Goal: Information Seeking & Learning: Learn about a topic

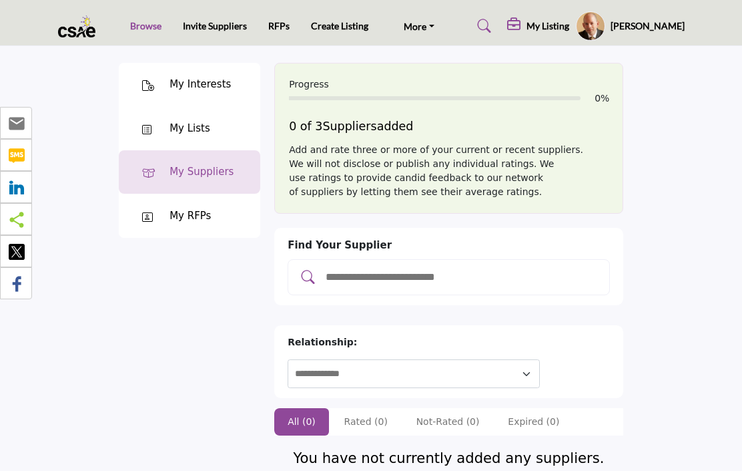
click at [142, 30] on link "Browse" at bounding box center [145, 25] width 31 height 11
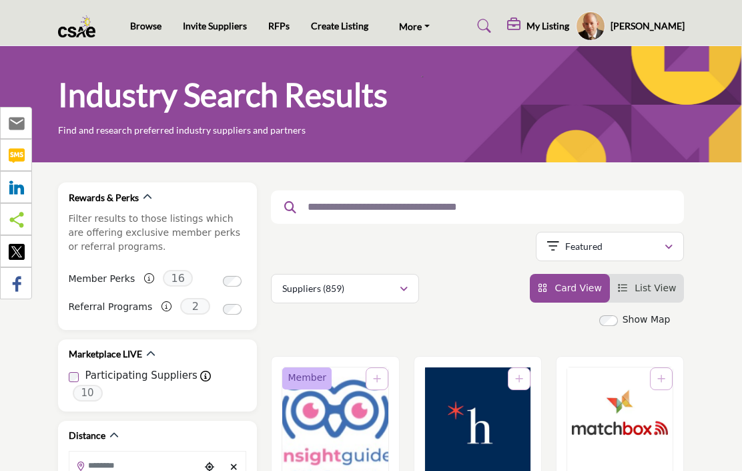
click at [403, 294] on div "button" at bounding box center [403, 288] width 9 height 12
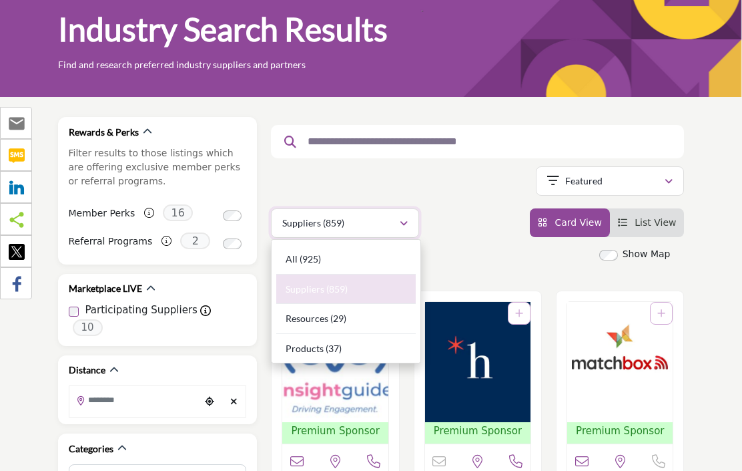
scroll to position [69, 0]
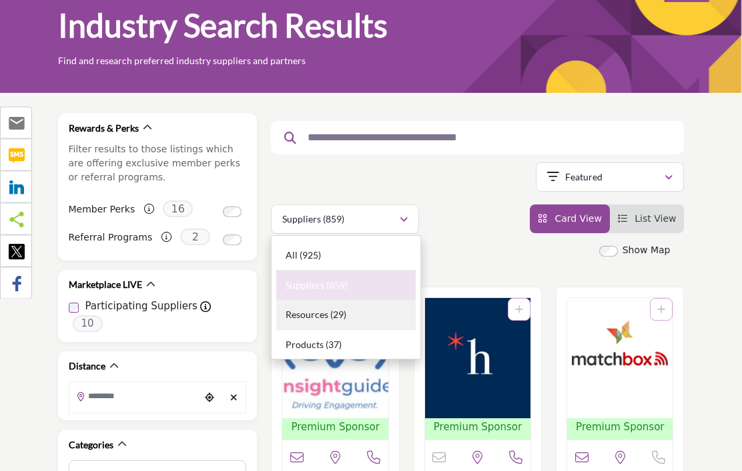
click at [362, 318] on div "Resources (29)" at bounding box center [346, 315] width 140 height 30
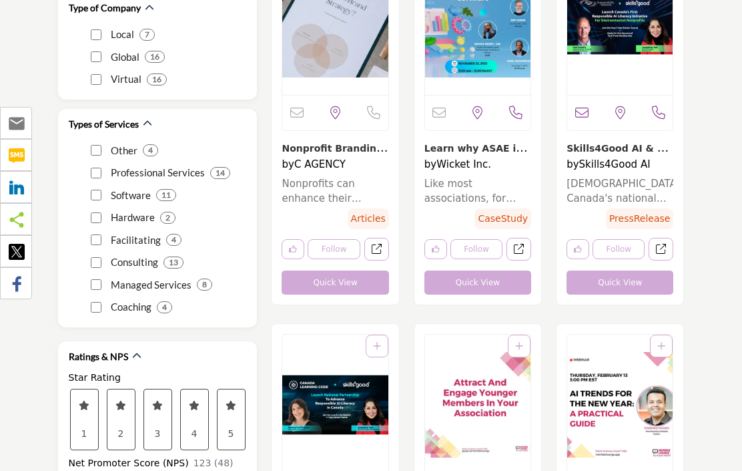
scroll to position [1933, 0]
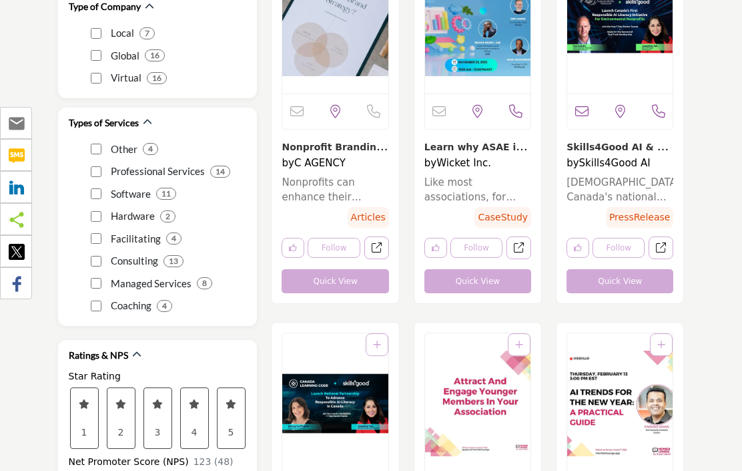
click at [507, 151] on link "Learn why ASAE is mo..." at bounding box center [476, 153] width 103 height 27
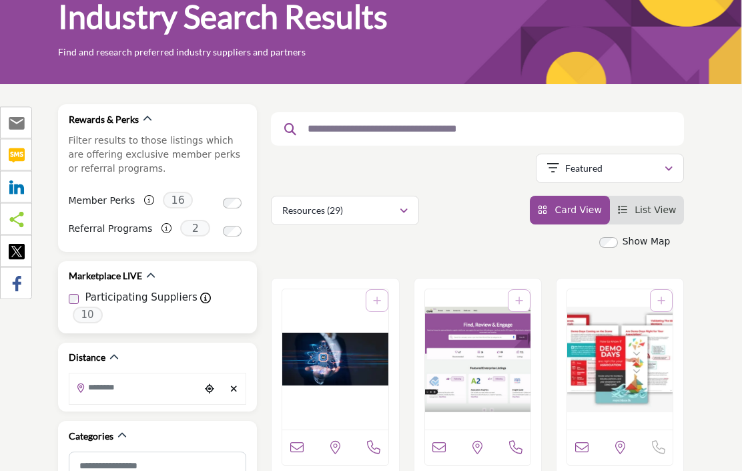
scroll to position [78, 0]
click at [203, 298] on div "Participating Suppliers Participating Company for Marketplace LIVE 10" at bounding box center [158, 307] width 178 height 32
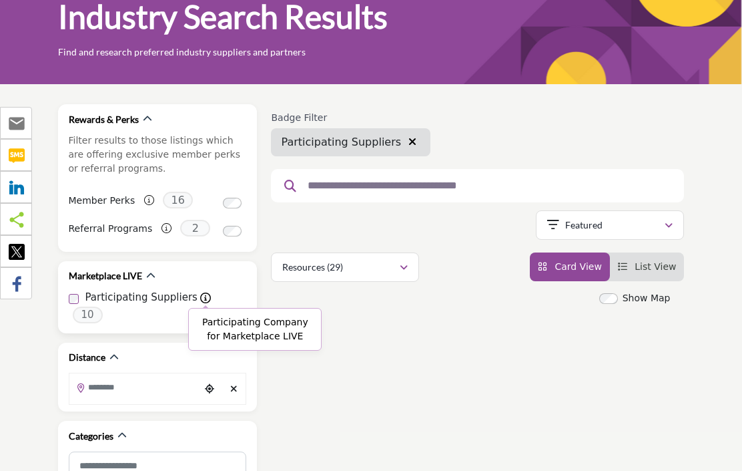
click at [200, 299] on icon at bounding box center [205, 297] width 11 height 11
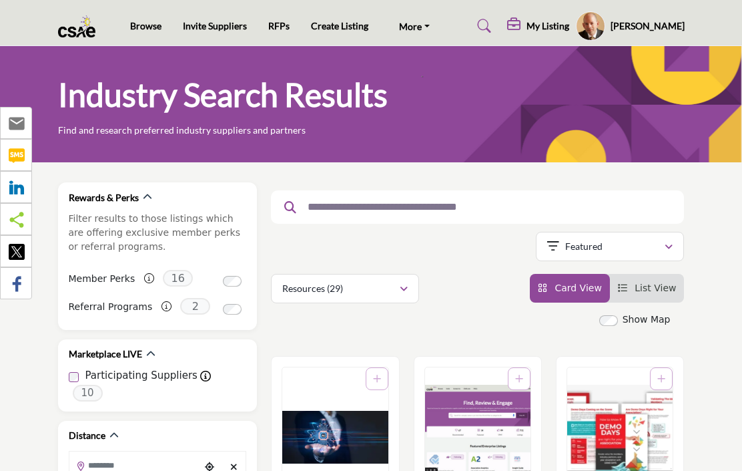
click at [531, 23] on h5 "My Listing" at bounding box center [548, 26] width 43 height 12
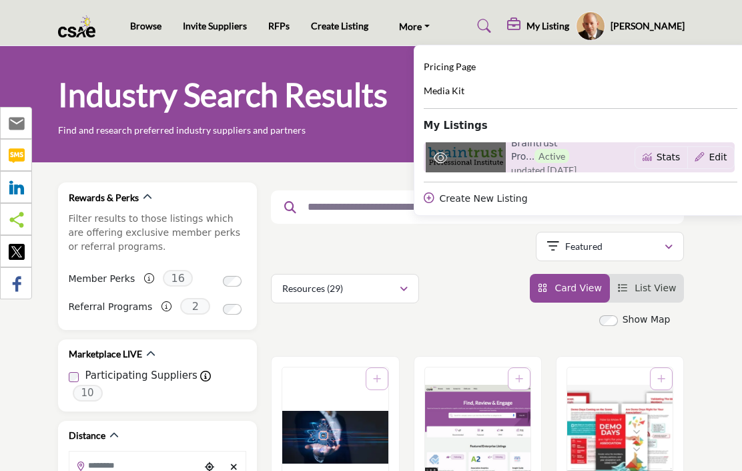
click at [479, 159] on img at bounding box center [466, 157] width 80 height 80
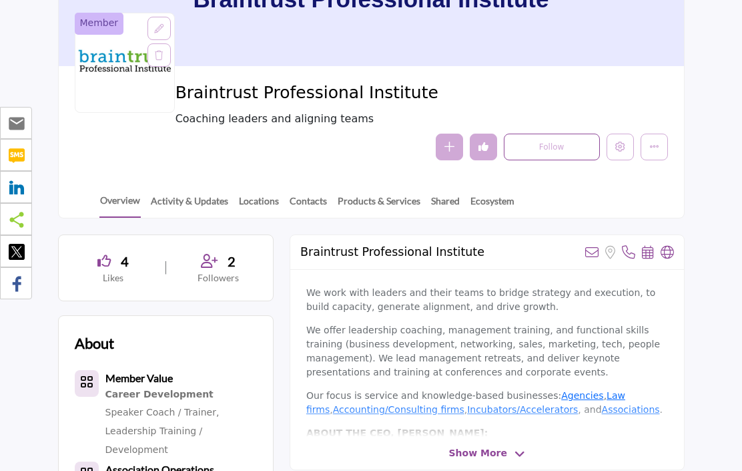
scroll to position [150, 0]
click at [507, 446] on span "Show More" at bounding box center [487, 453] width 76 height 14
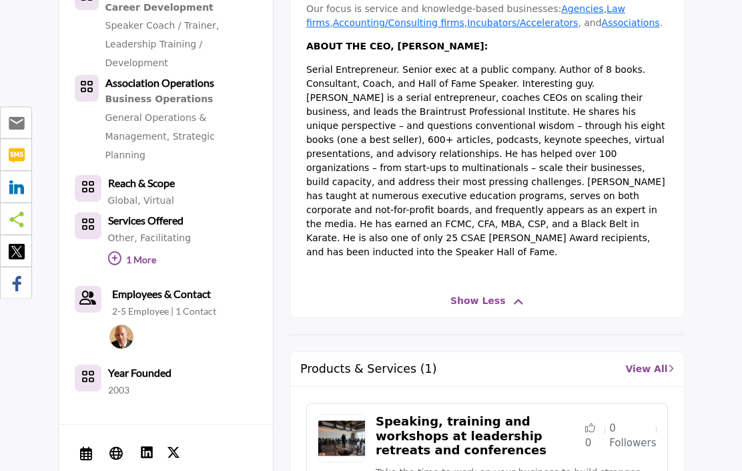
scroll to position [536, 0]
click at [116, 252] on icon at bounding box center [114, 258] width 13 height 13
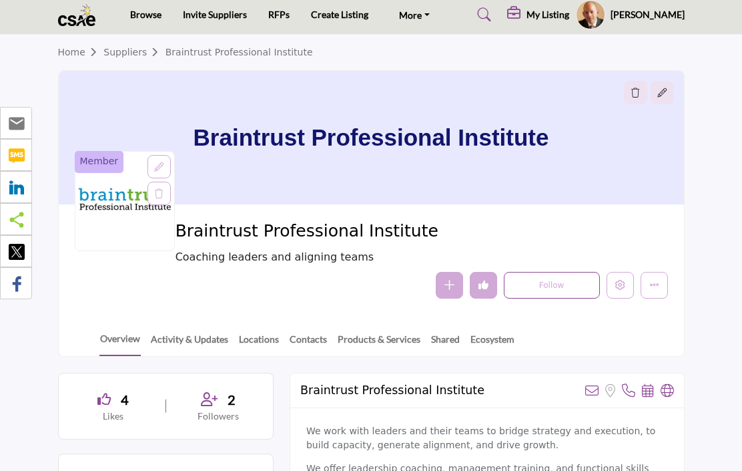
scroll to position [11, 0]
